Goal: Information Seeking & Learning: Learn about a topic

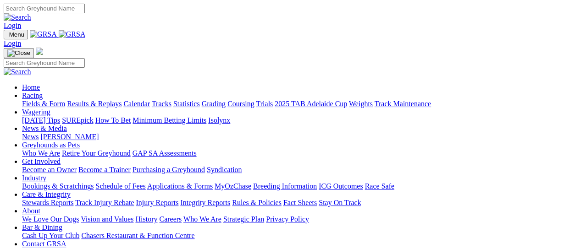
click at [43, 92] on link "Racing" at bounding box center [32, 96] width 21 height 8
click at [28, 100] on link "Fields & Form" at bounding box center [43, 104] width 43 height 8
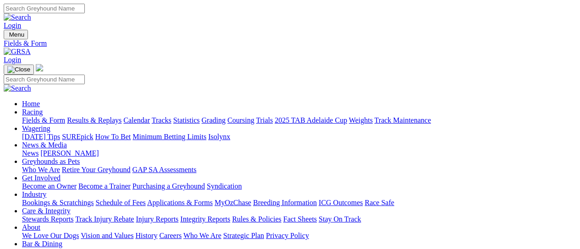
scroll to position [183, 0]
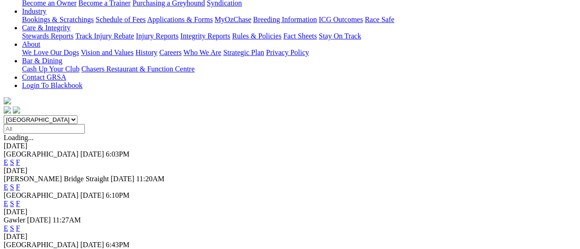
click at [20, 225] on link "F" at bounding box center [18, 229] width 4 height 8
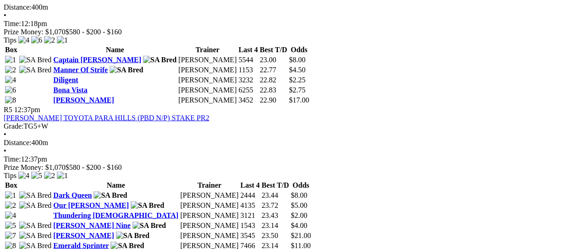
scroll to position [855, 0]
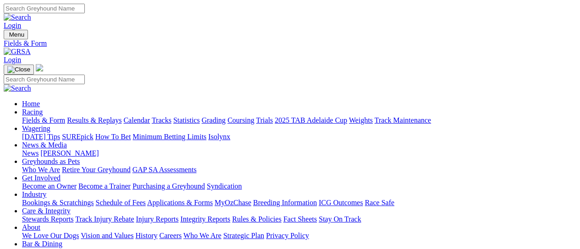
scroll to position [122, 0]
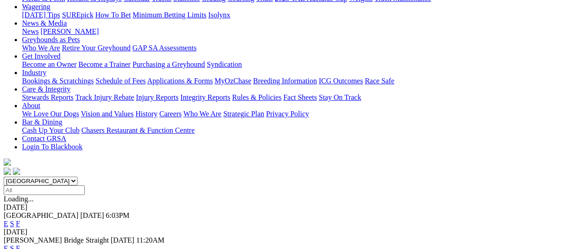
click at [20, 245] on link "F" at bounding box center [18, 249] width 4 height 8
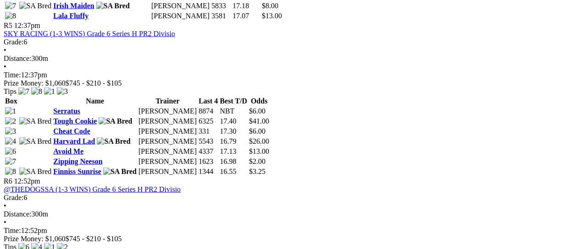
scroll to position [978, 0]
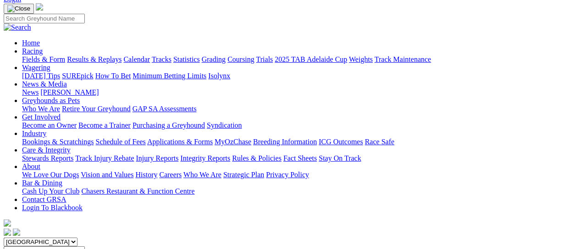
scroll to position [183, 0]
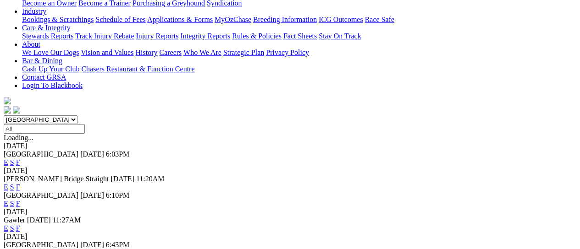
click at [20, 200] on link "F" at bounding box center [18, 204] width 4 height 8
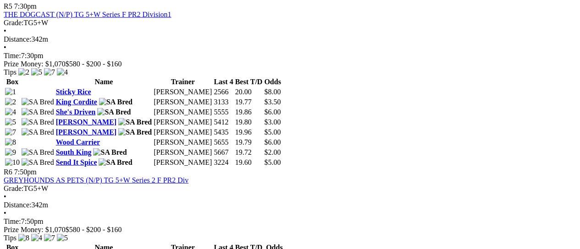
scroll to position [1100, 0]
